Goal: Task Accomplishment & Management: Manage account settings

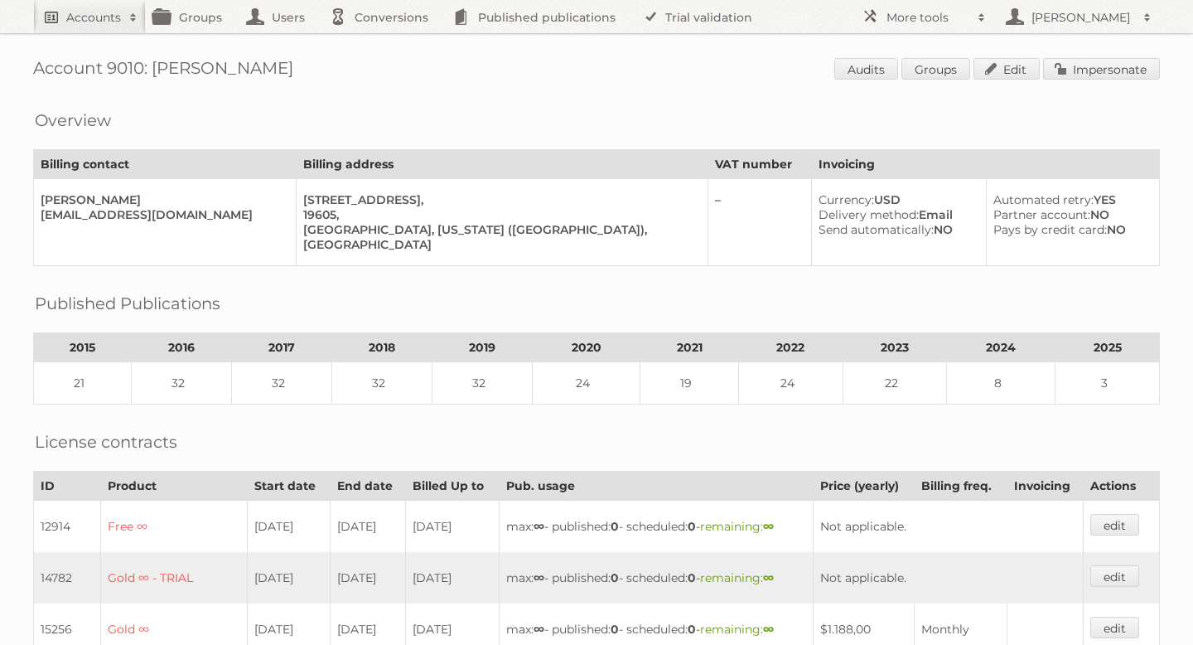
click at [112, 11] on h2 "Accounts" at bounding box center [93, 17] width 55 height 17
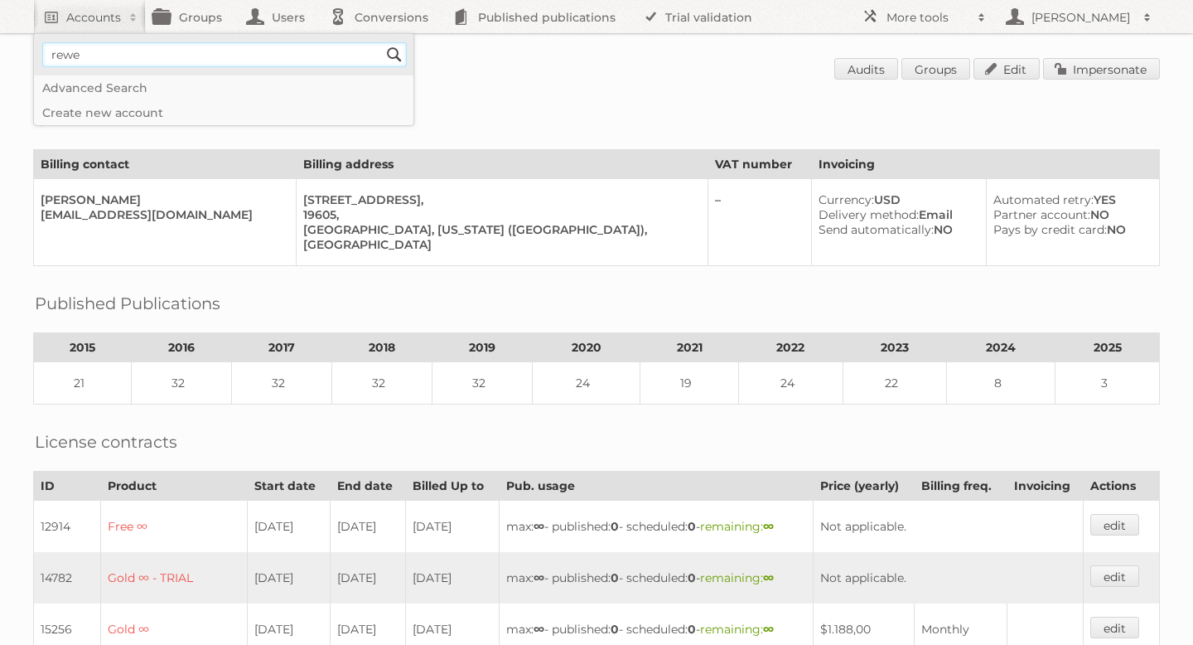
type input"] "Rewe"
click at [399, 56] on input "Search" at bounding box center [394, 54] width 25 height 25
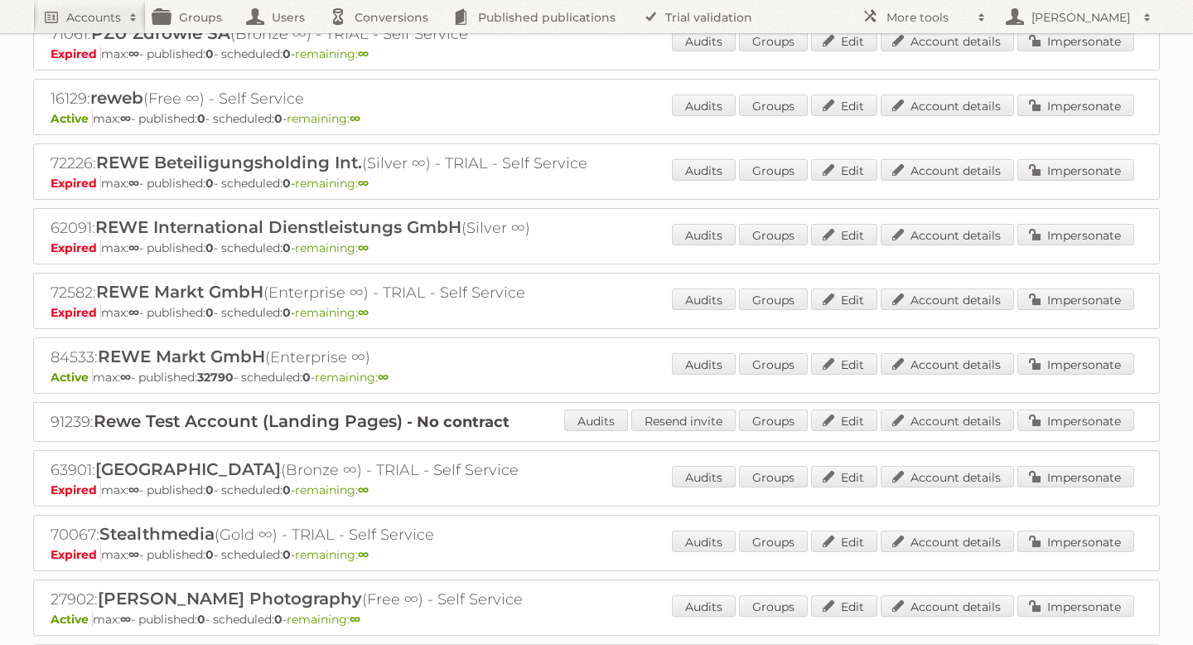
scroll to position [1626, 0]
click at [945, 352] on link "Account details" at bounding box center [947, 363] width 133 height 22
